Goal: Contribute content: Add original content to the website for others to see

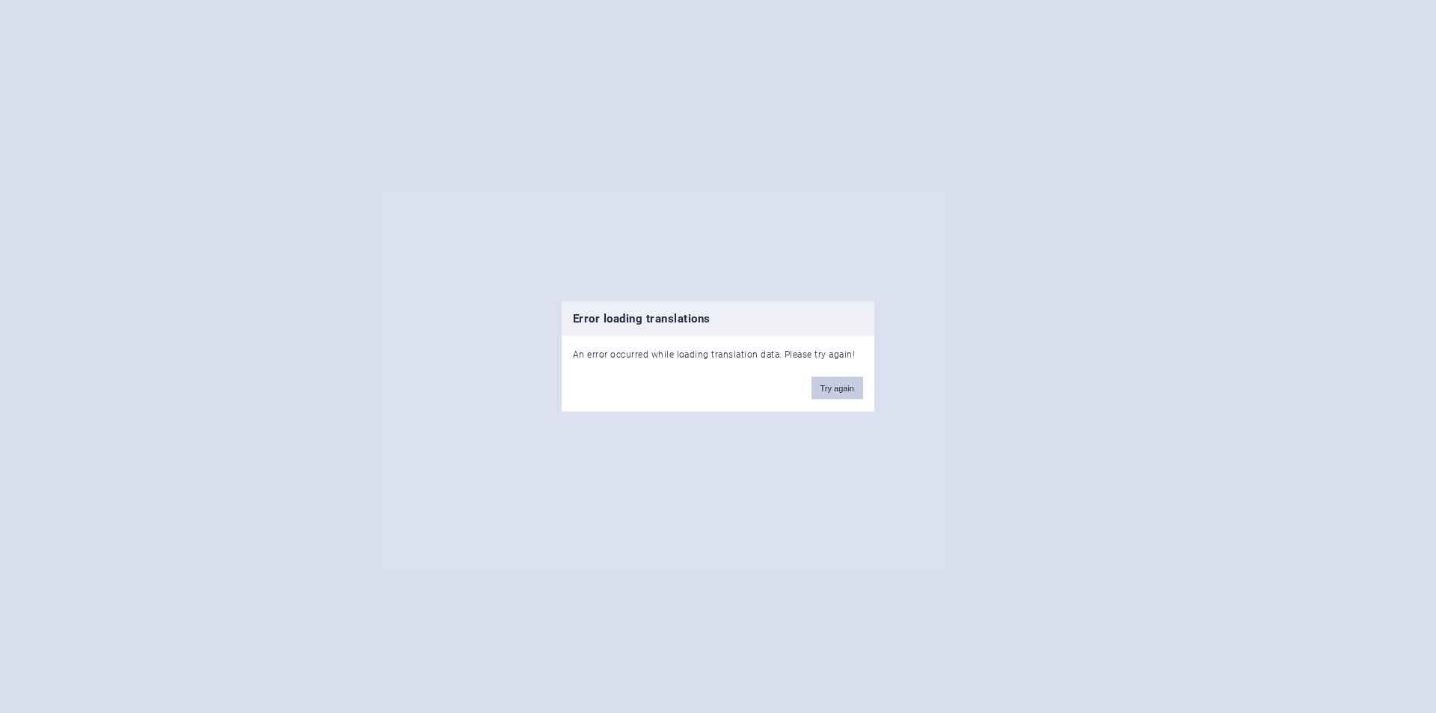
click at [832, 386] on button "Try again" at bounding box center [838, 388] width 52 height 22
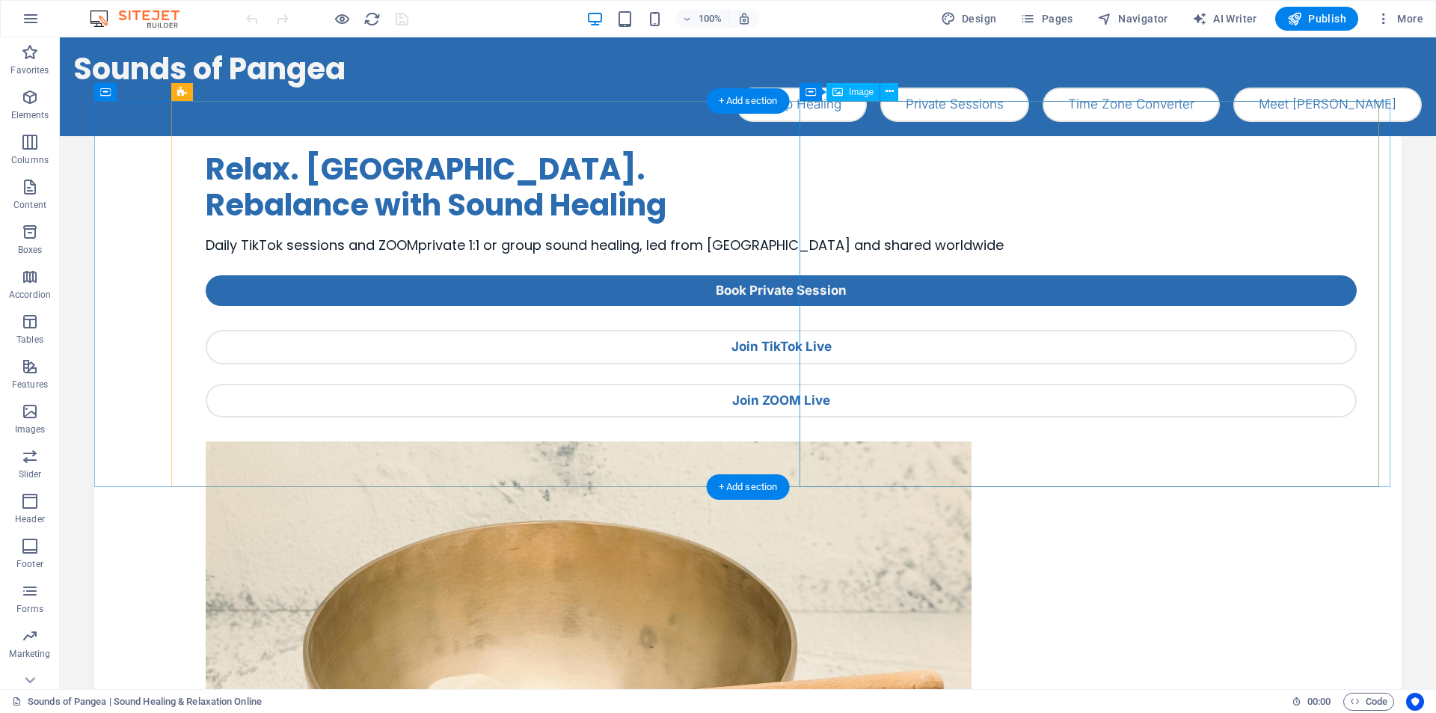
click at [1007, 441] on figure at bounding box center [781, 696] width 1151 height 511
click at [888, 88] on icon at bounding box center [890, 92] width 8 height 16
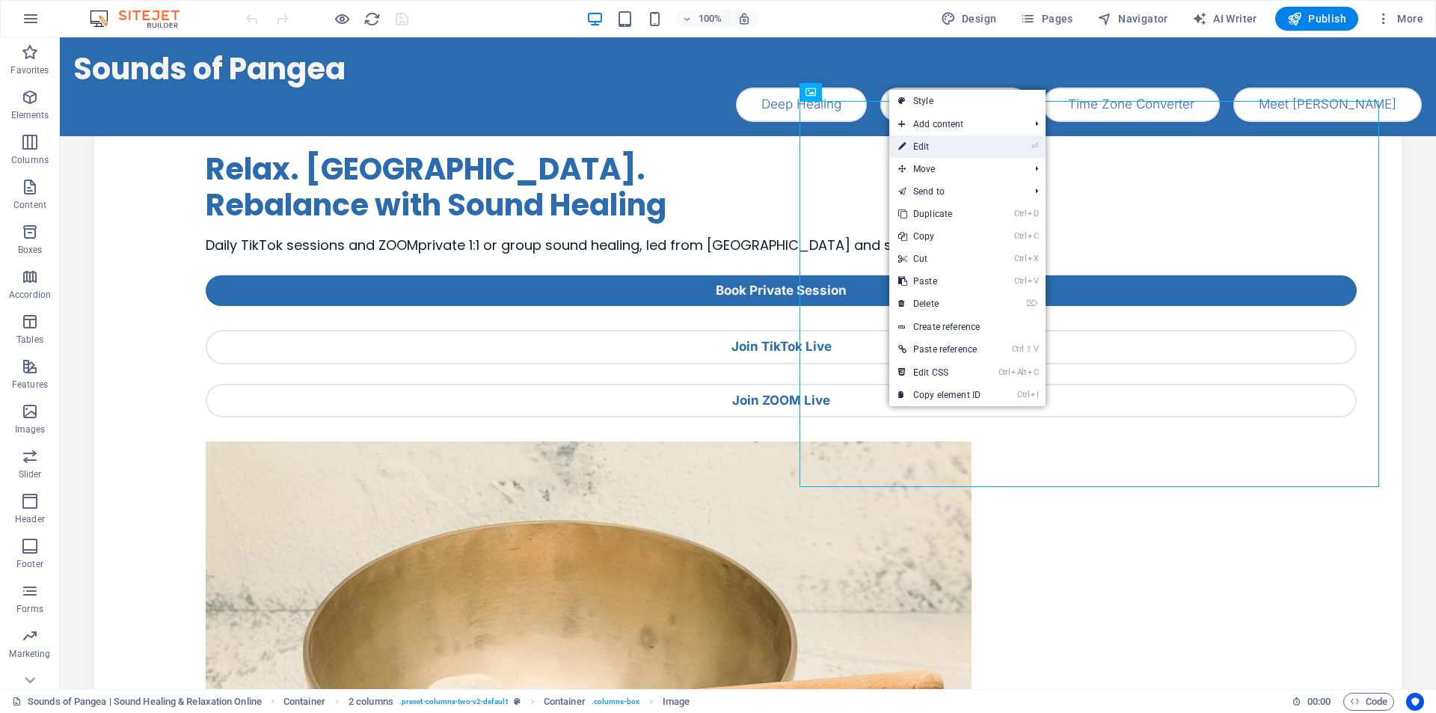
click at [944, 153] on link "⏎ Edit" at bounding box center [940, 146] width 100 height 22
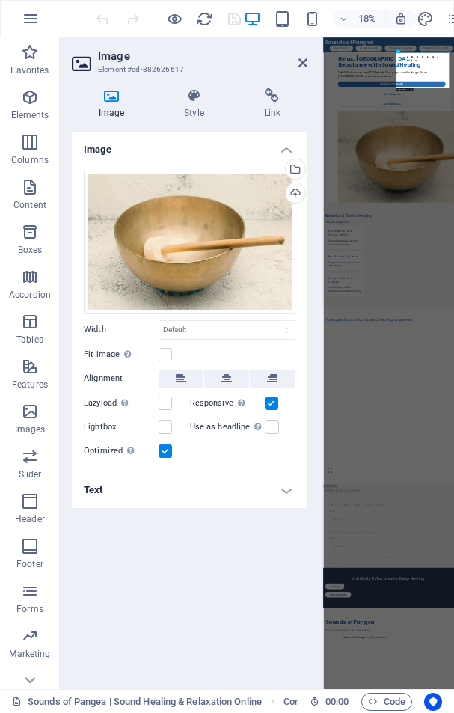
click at [179, 575] on div "Image Drag files here, click to choose files or select files from Files or our …" at bounding box center [190, 404] width 236 height 545
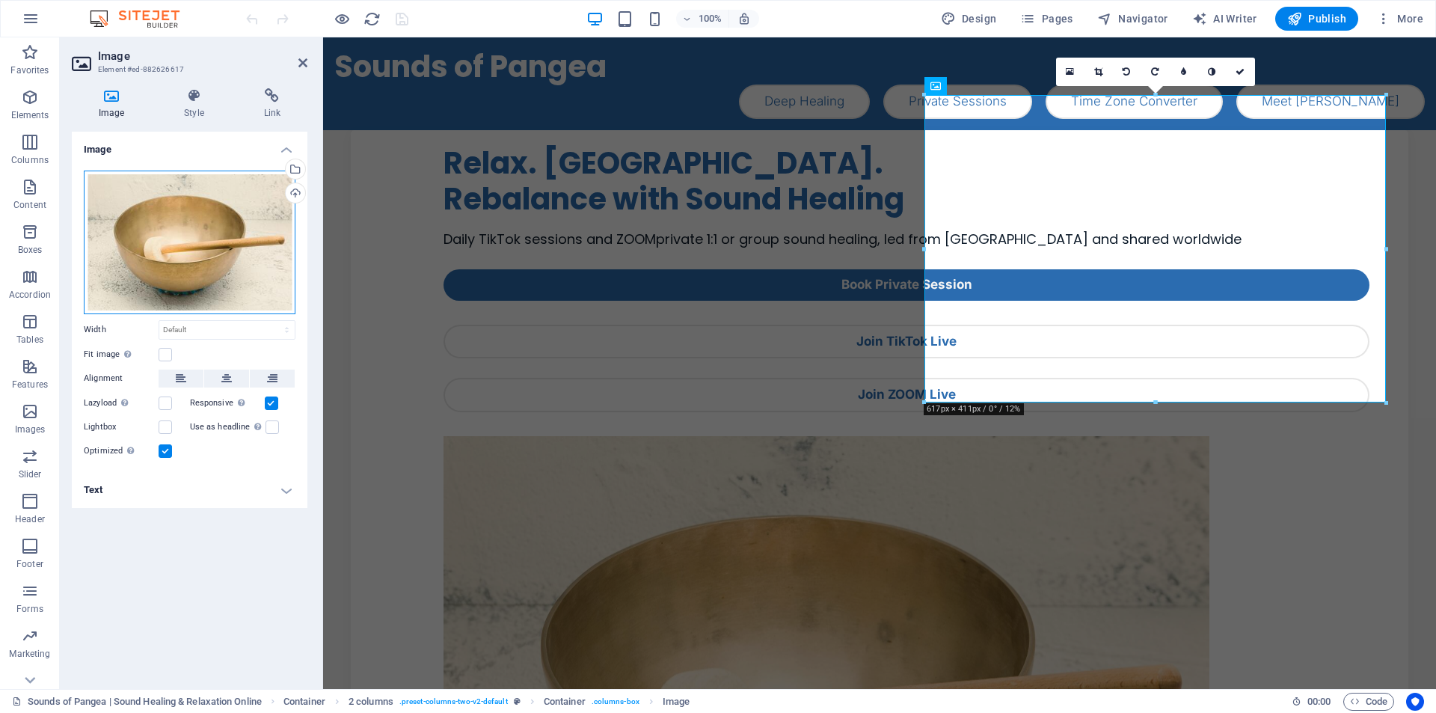
click at [232, 221] on div "Drag files here, click to choose files or select files from Files or our free s…" at bounding box center [190, 243] width 212 height 144
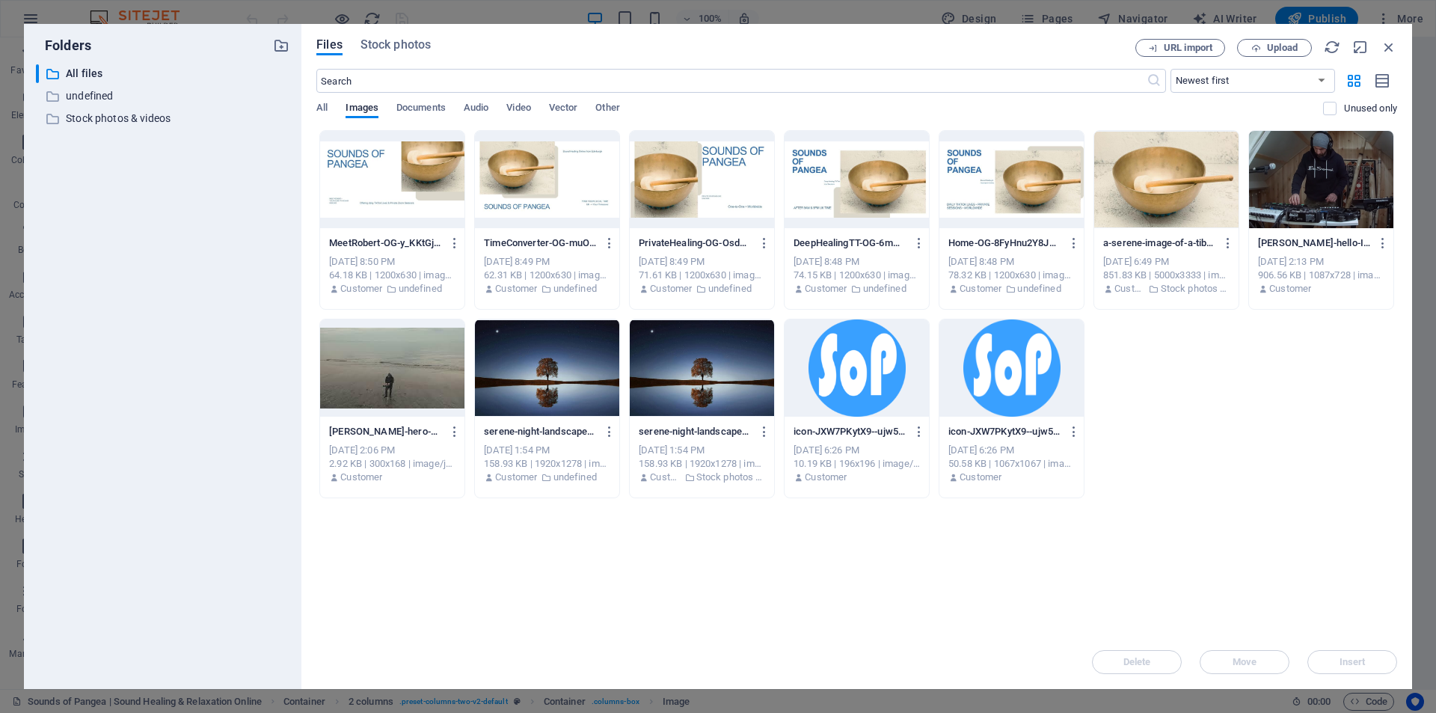
click at [232, 221] on div "​ All files All files ​ undefined undefined ​ Stock photos & videos Stock photo…" at bounding box center [163, 370] width 254 height 613
click at [85, 76] on p "All files" at bounding box center [164, 73] width 196 height 17
click at [362, 111] on span "Images" at bounding box center [362, 109] width 33 height 21
click at [1275, 49] on span "Upload" at bounding box center [1282, 47] width 31 height 9
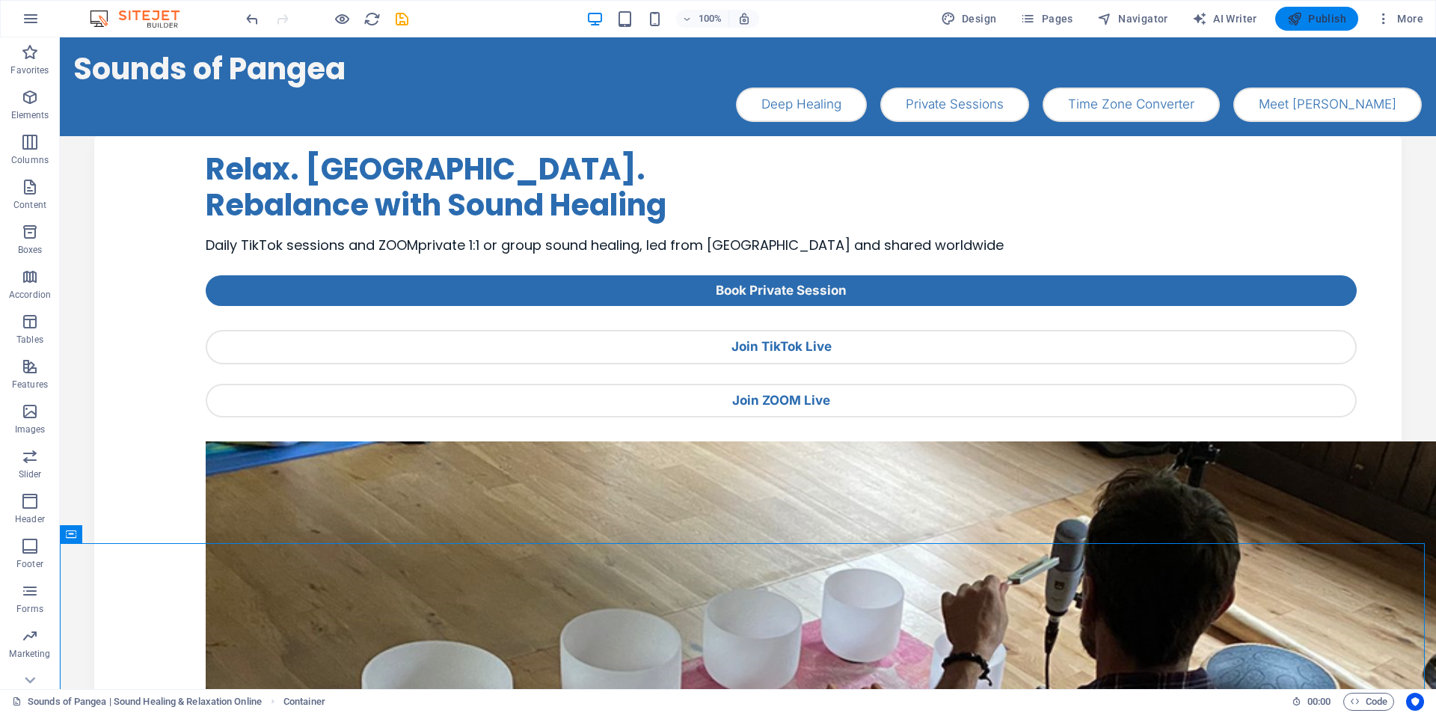
click at [1321, 19] on span "Publish" at bounding box center [1317, 18] width 59 height 15
